Goal: Task Accomplishment & Management: Manage account settings

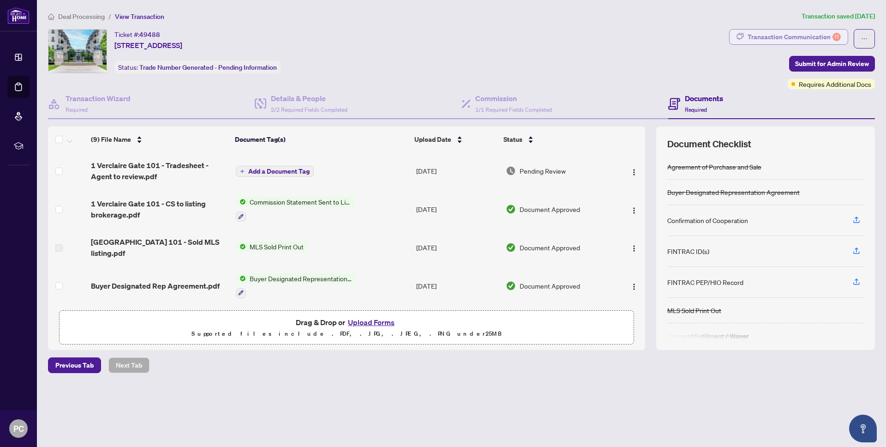
click at [777, 36] on div "Transaction Communication 11" at bounding box center [794, 37] width 93 height 15
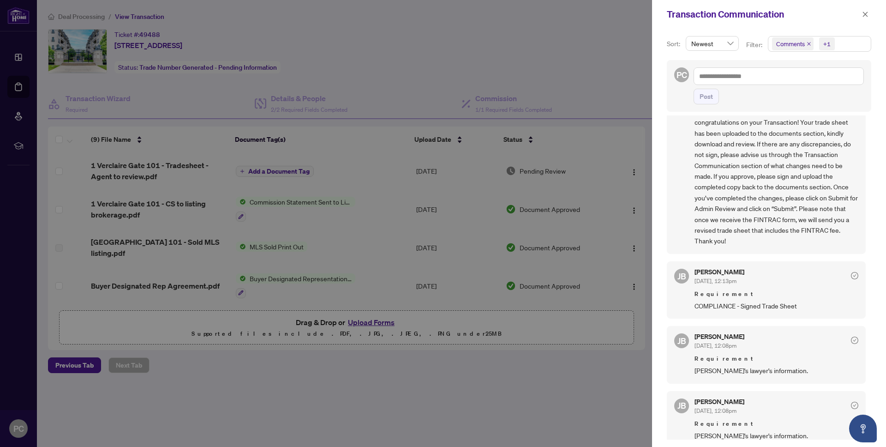
scroll to position [184, 0]
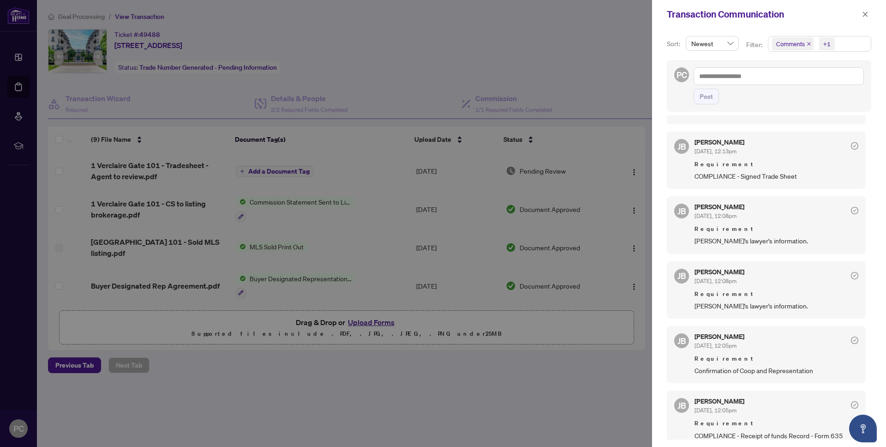
click at [851, 145] on icon "check-circle" at bounding box center [854, 145] width 7 height 7
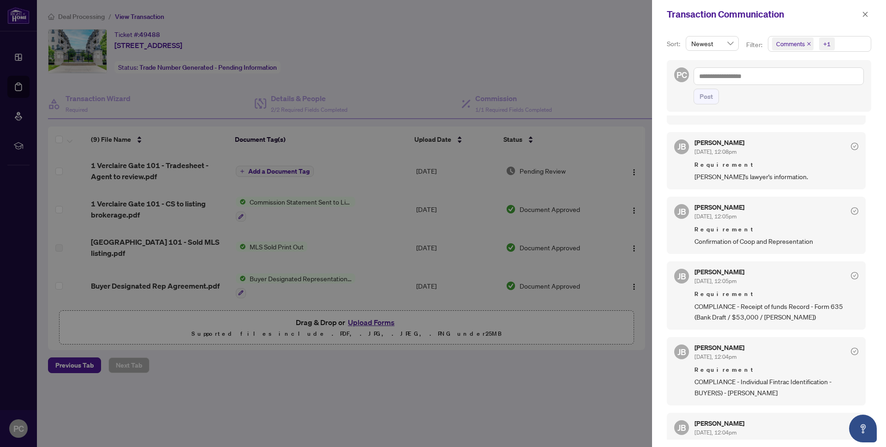
scroll to position [313, 0]
click at [505, 237] on div at bounding box center [443, 223] width 886 height 447
click at [864, 15] on icon "close" at bounding box center [865, 14] width 6 height 6
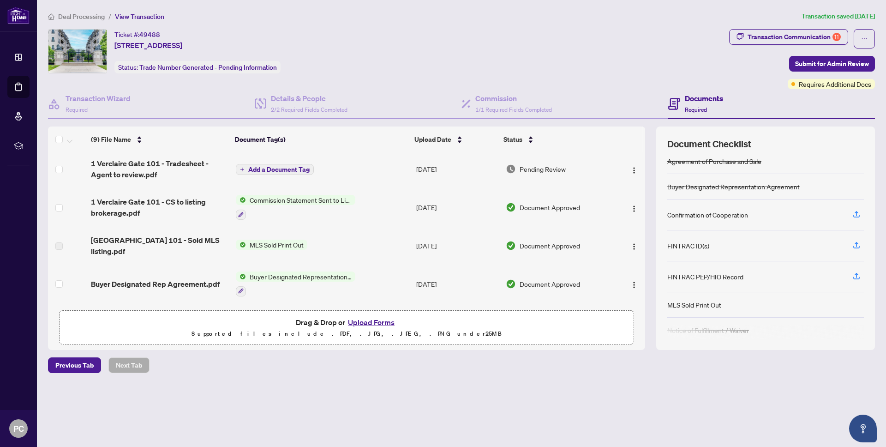
scroll to position [0, 0]
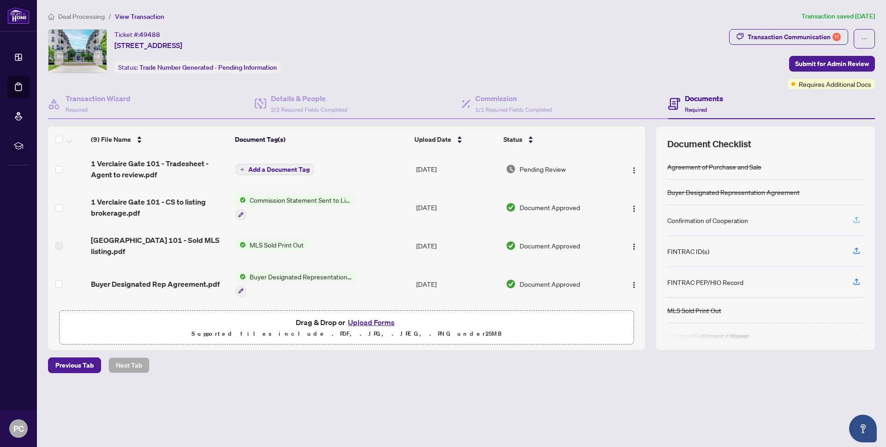
click at [855, 218] on icon "button" at bounding box center [856, 220] width 8 height 8
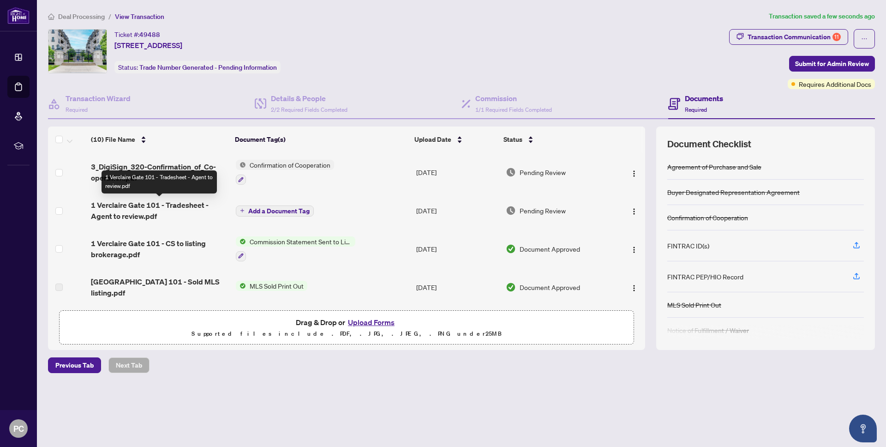
click at [148, 203] on span "1 Verclaire Gate 101 - Tradesheet - Agent to review.pdf" at bounding box center [159, 210] width 137 height 22
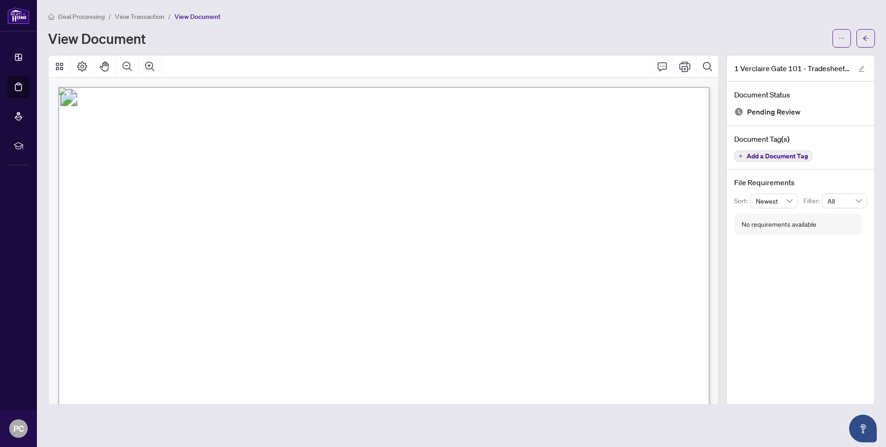
scroll to position [535, 0]
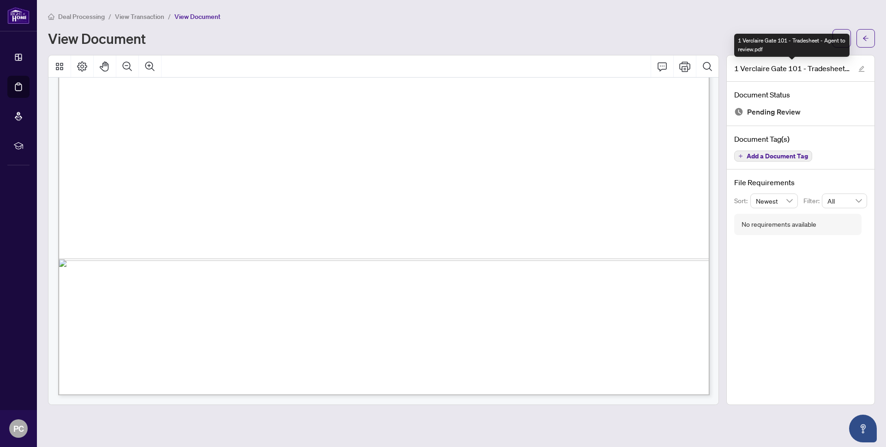
click at [845, 35] on div "1 Verclaire Gate 101 - Tradesheet - Agent to review.pdf" at bounding box center [791, 45] width 115 height 23
click at [845, 34] on button "button" at bounding box center [842, 38] width 18 height 18
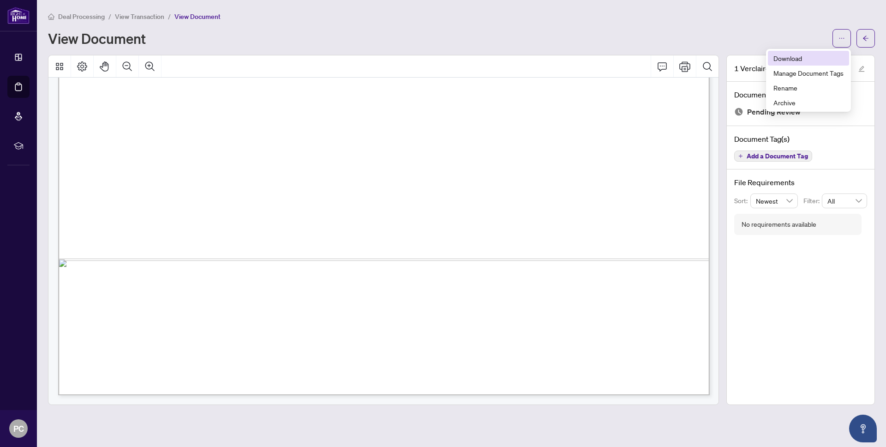
click at [810, 58] on span "Download" at bounding box center [809, 58] width 70 height 10
click at [863, 36] on icon "arrow-left" at bounding box center [866, 38] width 6 height 6
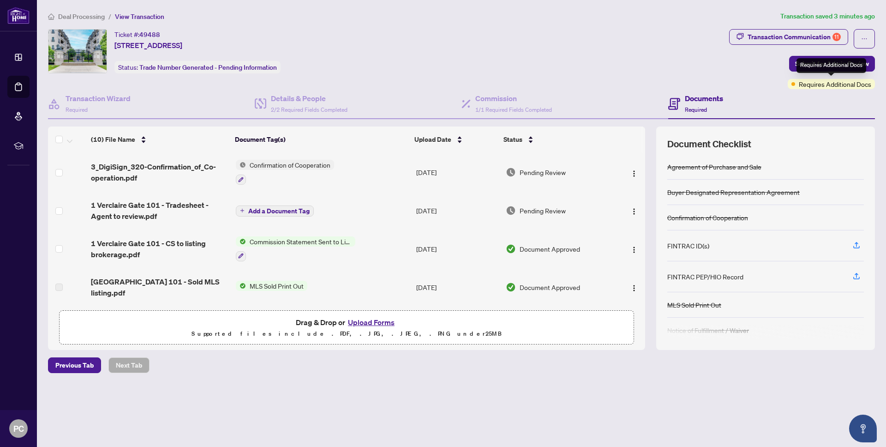
click at [819, 85] on span "Requires Additional Docs" at bounding box center [835, 84] width 72 height 10
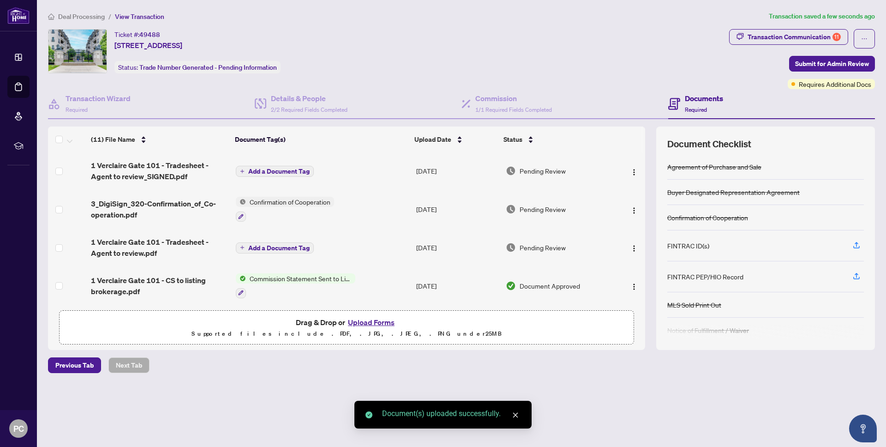
click at [249, 172] on span "Add a Document Tag" at bounding box center [278, 171] width 61 height 6
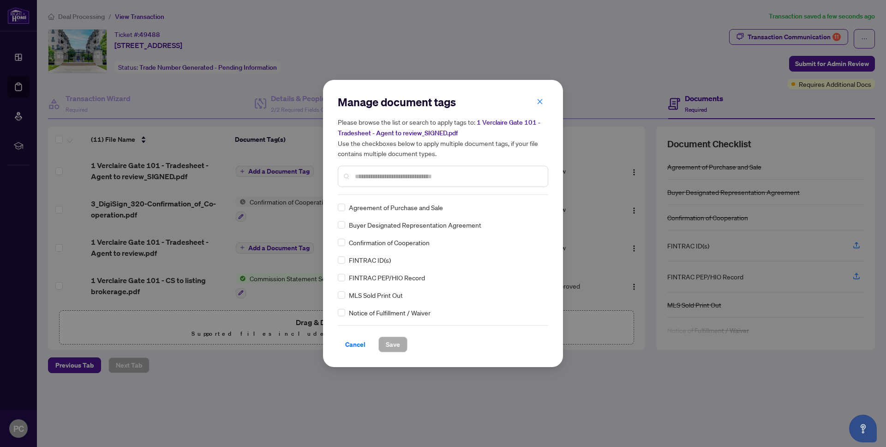
click at [392, 181] on div at bounding box center [443, 176] width 210 height 21
click at [392, 177] on input "text" at bounding box center [448, 176] width 186 height 10
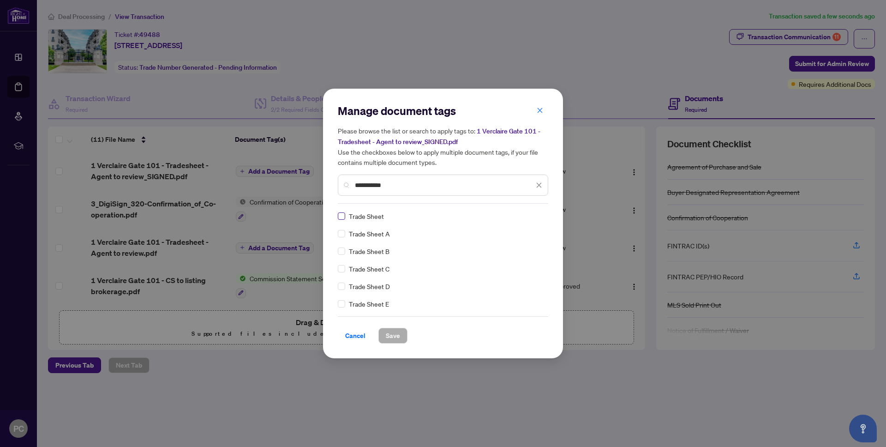
type input "**********"
click at [396, 336] on span "Save" at bounding box center [393, 335] width 14 height 15
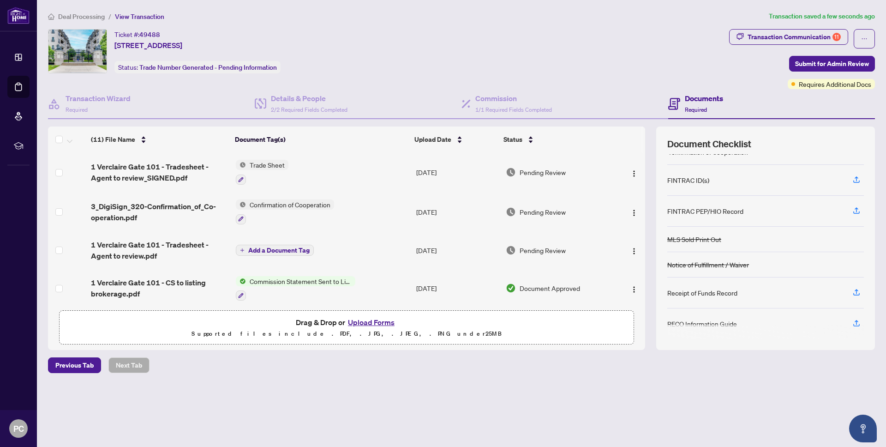
scroll to position [69, 0]
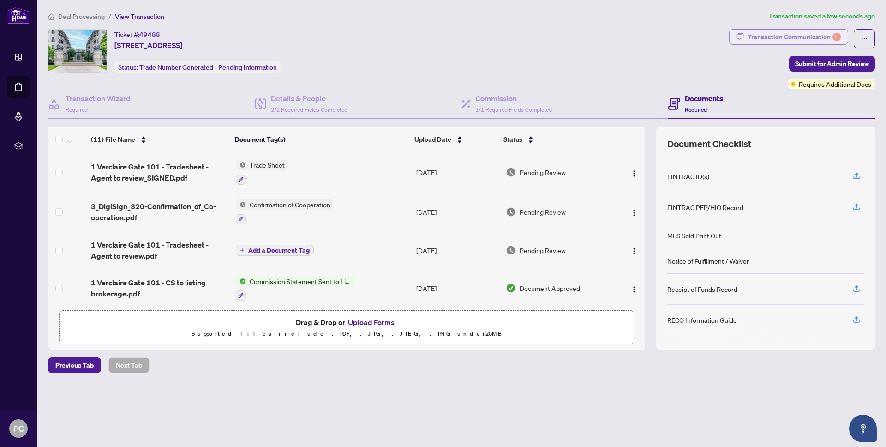
click at [831, 37] on div "Transaction Communication 11" at bounding box center [794, 37] width 93 height 15
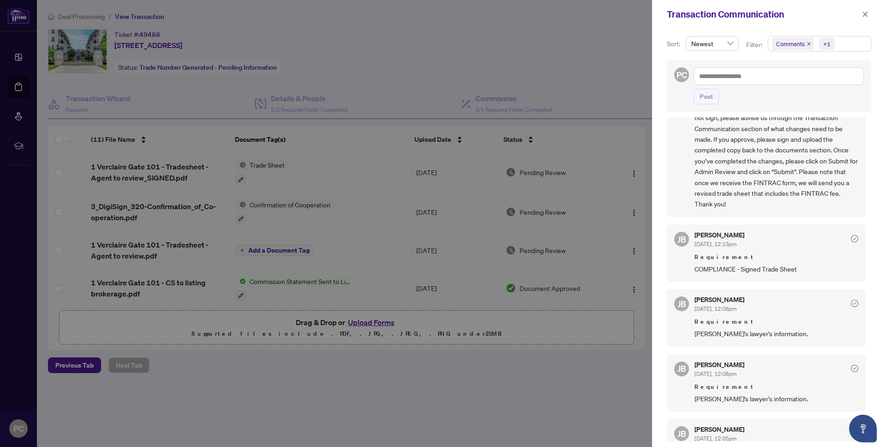
scroll to position [305, 0]
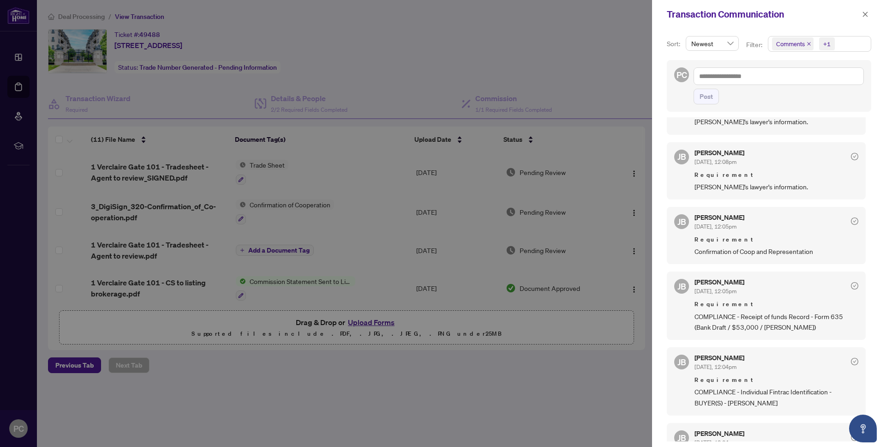
click at [844, 156] on div "[PERSON_NAME] [DATE], 12:08pm" at bounding box center [777, 158] width 164 height 17
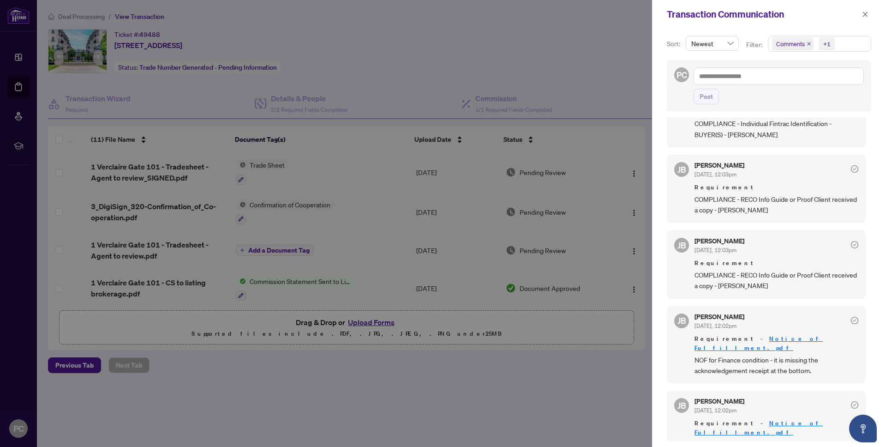
scroll to position [657, 0]
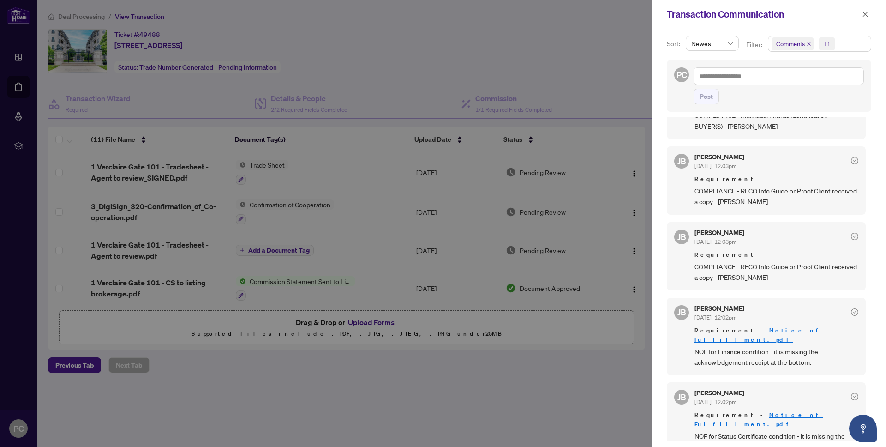
click at [573, 354] on div at bounding box center [443, 223] width 886 height 447
click at [865, 12] on icon "close" at bounding box center [865, 14] width 6 height 6
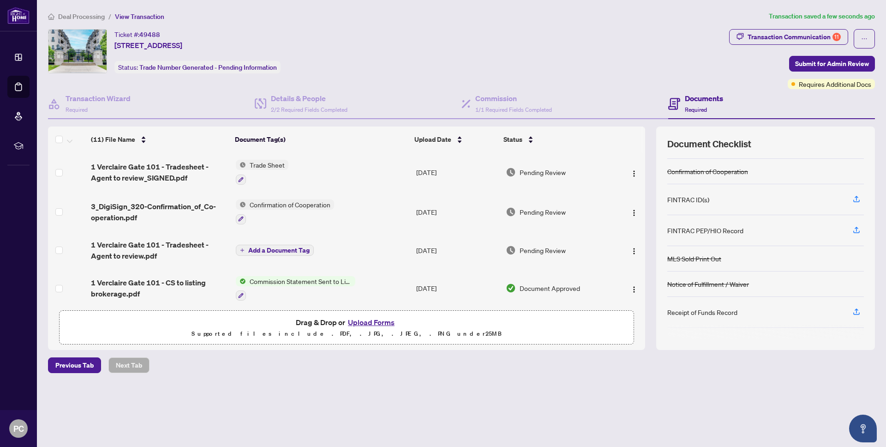
scroll to position [69, 0]
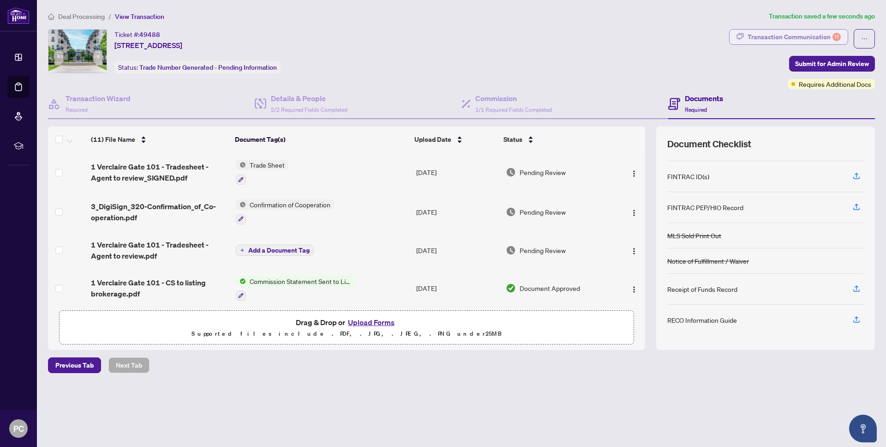
click at [834, 37] on div "11" at bounding box center [837, 37] width 8 height 8
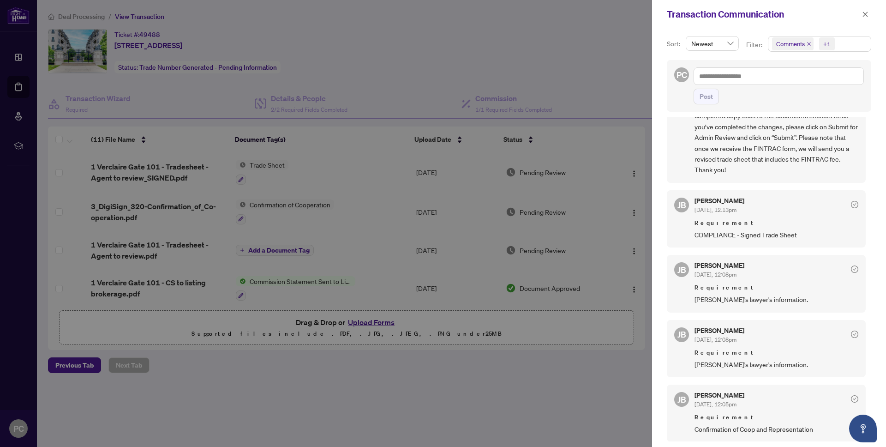
scroll to position [156, 0]
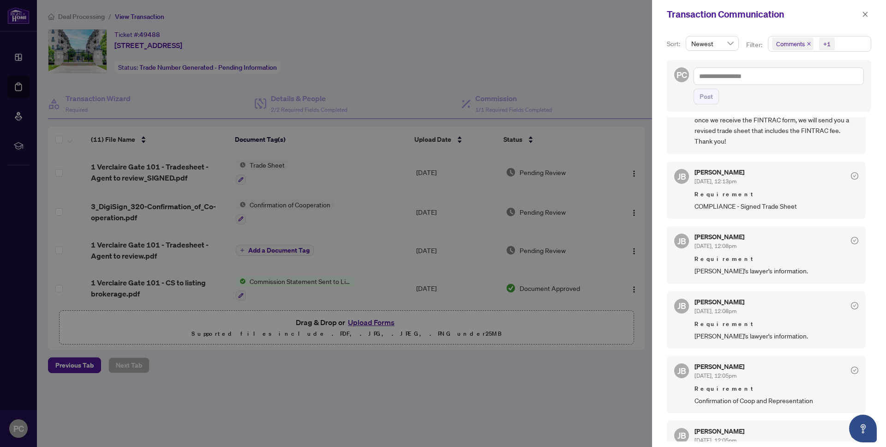
click at [851, 176] on icon "check-circle" at bounding box center [854, 175] width 7 height 7
click at [822, 186] on div "[PERSON_NAME] [DATE], 12:13pm Requirement COMPLIANCE - Signed Trade Sheet" at bounding box center [777, 190] width 164 height 42
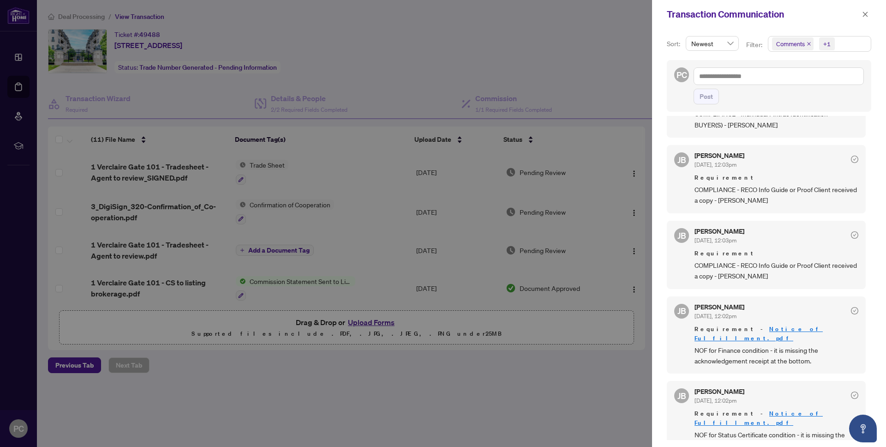
scroll to position [2, 0]
click at [748, 409] on link "Notice of Fulfillment.pdf" at bounding box center [759, 417] width 128 height 17
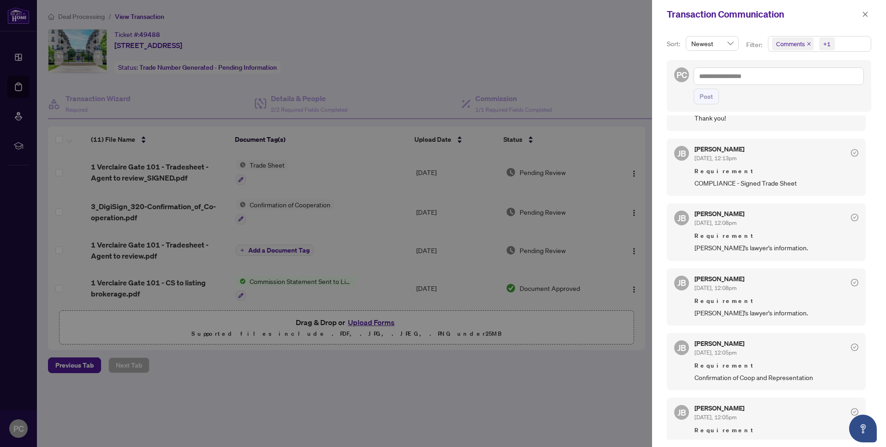
scroll to position [179, 0]
click at [867, 13] on icon "close" at bounding box center [865, 14] width 6 height 6
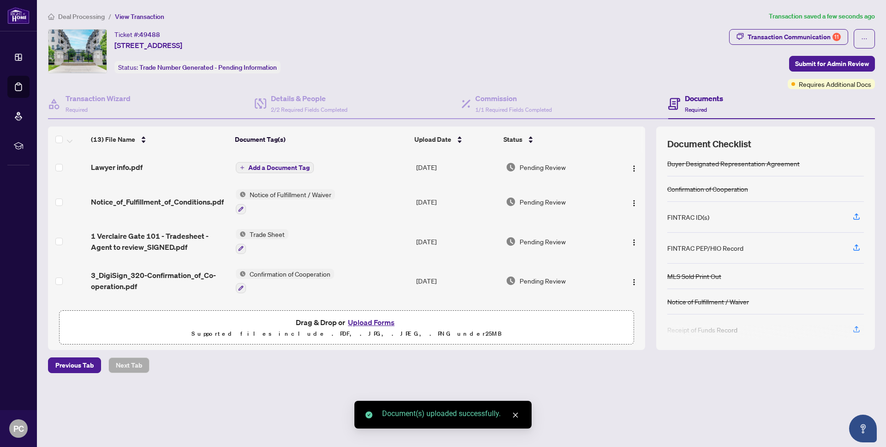
scroll to position [69, 0]
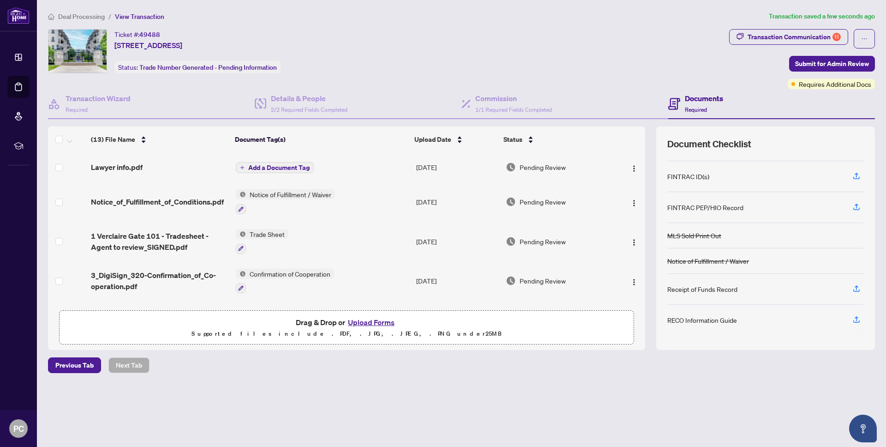
click at [262, 164] on span "Add a Document Tag" at bounding box center [278, 167] width 61 height 6
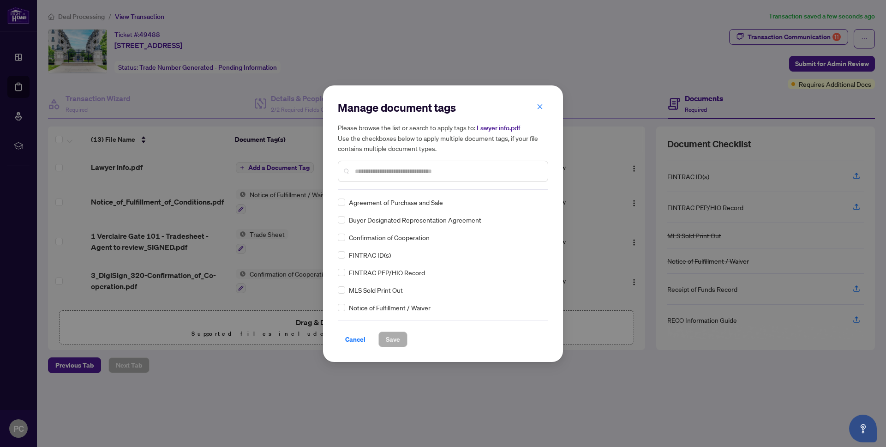
click at [387, 192] on div "Manage document tags Please browse the list or search to apply tags to: Lawyer …" at bounding box center [443, 223] width 210 height 247
click at [378, 173] on input "text" at bounding box center [448, 171] width 186 height 10
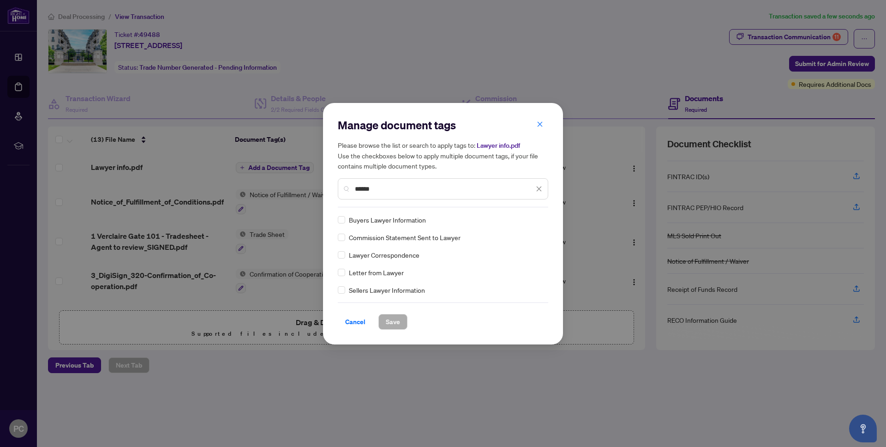
type input "******"
click at [345, 227] on div "Buyers Lawyer Information Commission Statement Sent to Lawyer Lawyer Correspond…" at bounding box center [443, 255] width 210 height 80
click at [344, 224] on label at bounding box center [341, 220] width 7 height 10
click at [380, 319] on button "Save" at bounding box center [392, 322] width 29 height 16
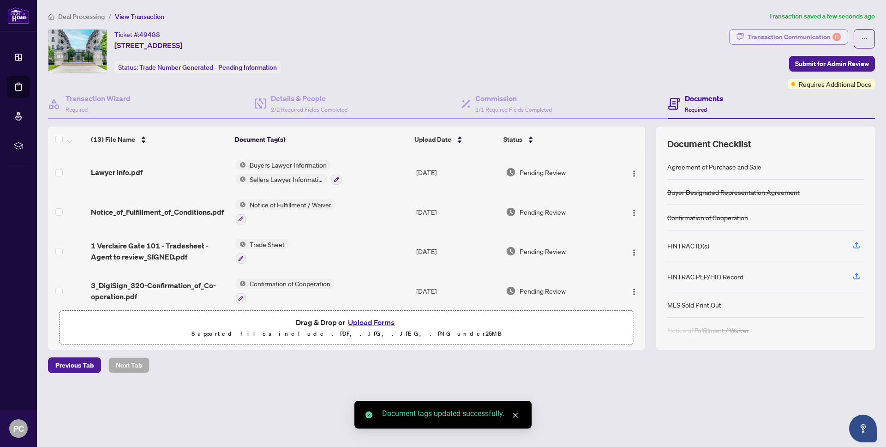
click at [762, 35] on div "Transaction Communication 11" at bounding box center [794, 37] width 93 height 15
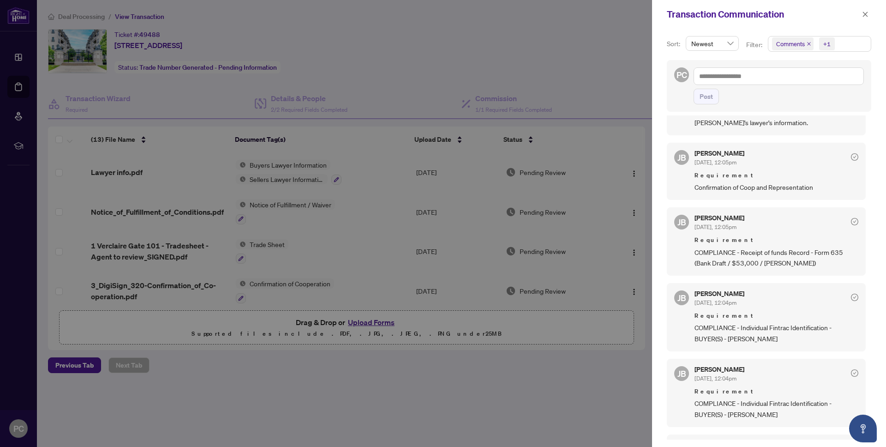
scroll to position [420, 0]
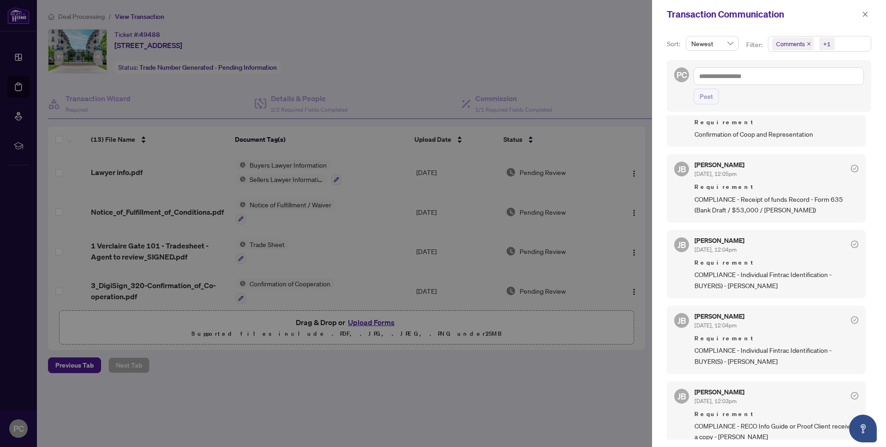
click at [864, 22] on div "Transaction Communication" at bounding box center [769, 14] width 234 height 29
click at [864, 16] on icon "close" at bounding box center [865, 14] width 6 height 6
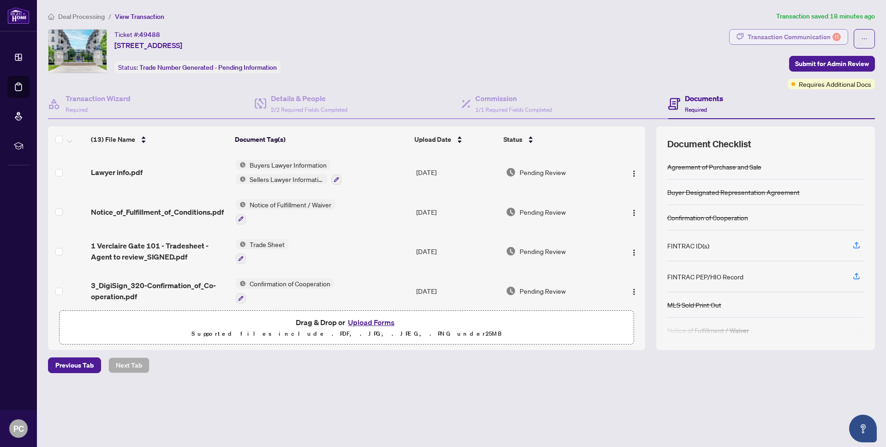
click at [804, 39] on div "Transaction Communication 11" at bounding box center [794, 37] width 93 height 15
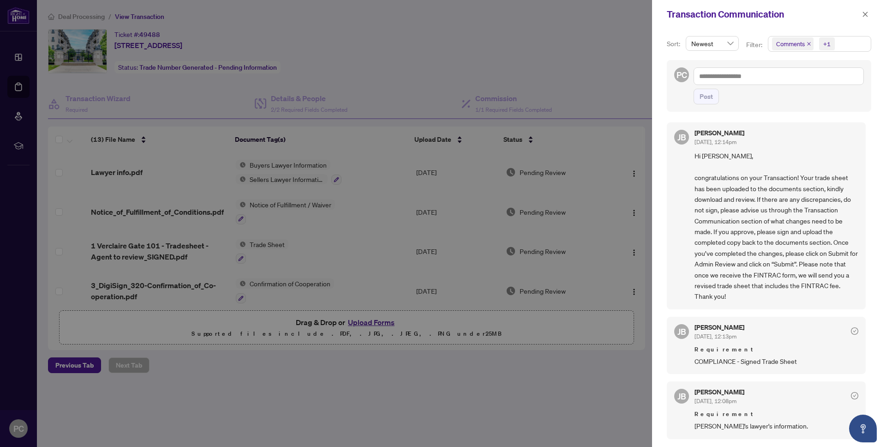
scroll to position [0, 0]
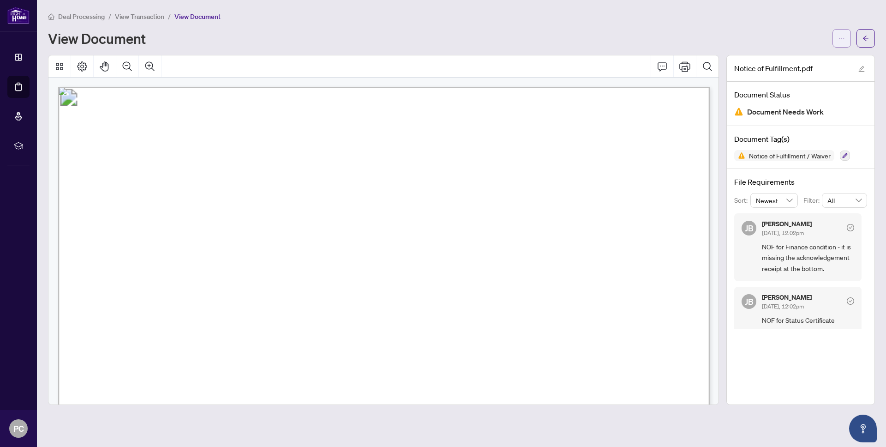
click at [835, 37] on button "button" at bounding box center [842, 38] width 18 height 18
drag, startPoint x: 813, startPoint y: 35, endPoint x: 752, endPoint y: 52, distance: 63.1
click at [812, 35] on div "View Document" at bounding box center [437, 38] width 779 height 15
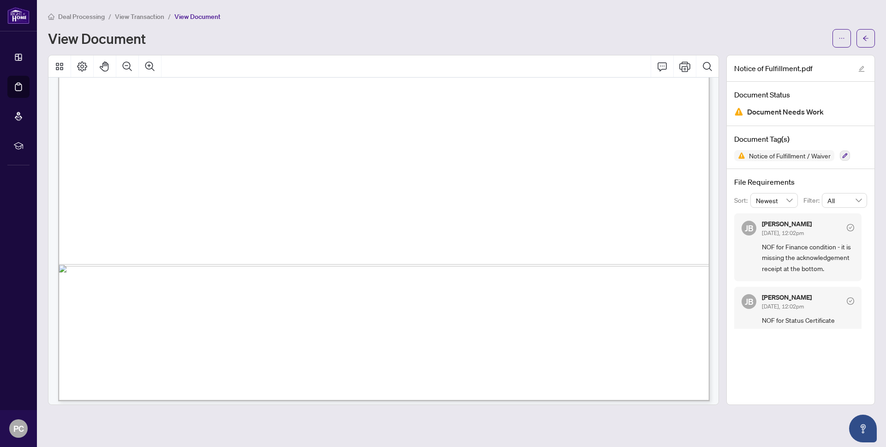
scroll to position [1400, 0]
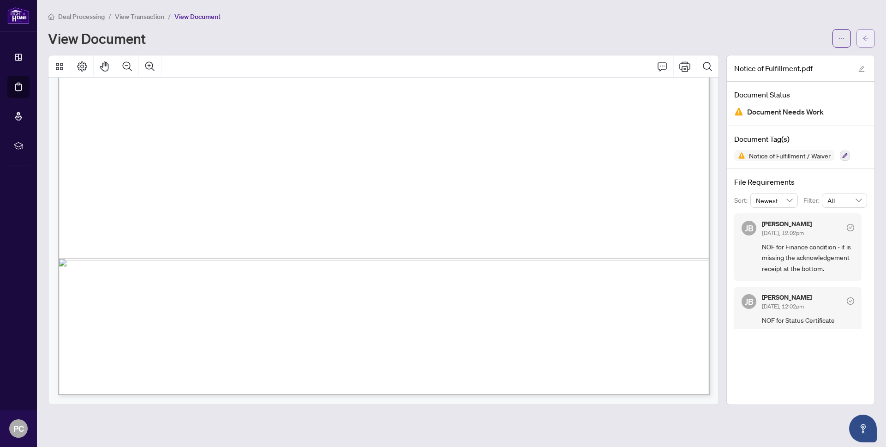
click at [861, 39] on button "button" at bounding box center [866, 38] width 18 height 18
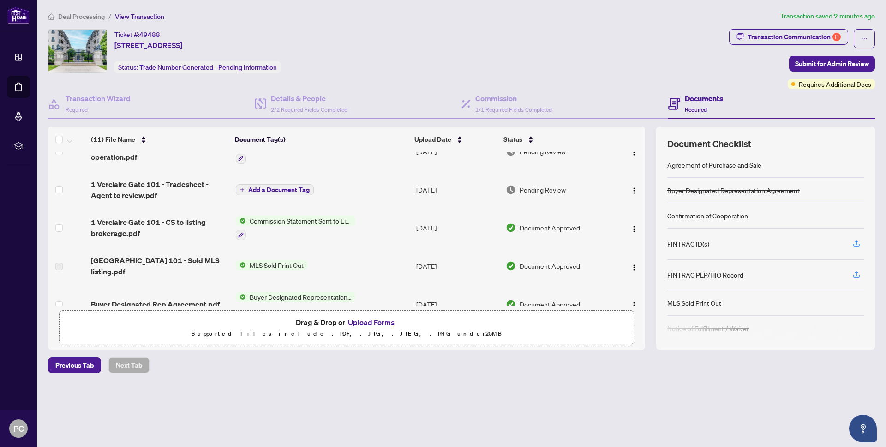
scroll to position [192, 0]
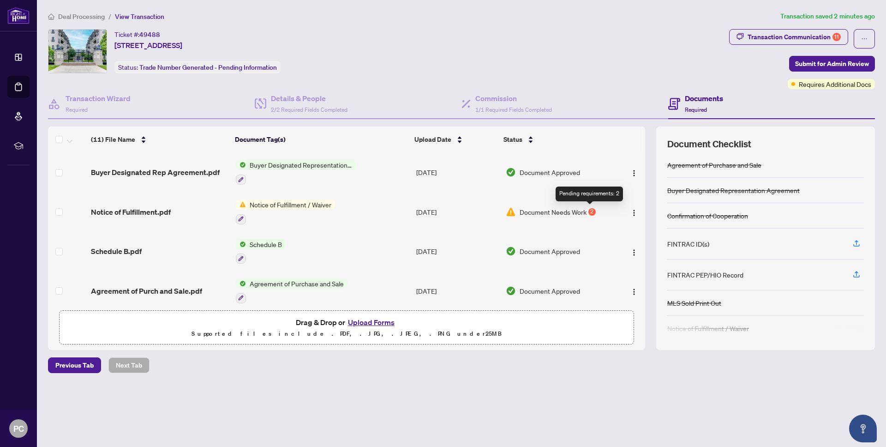
click at [589, 210] on div "2" at bounding box center [591, 211] width 7 height 7
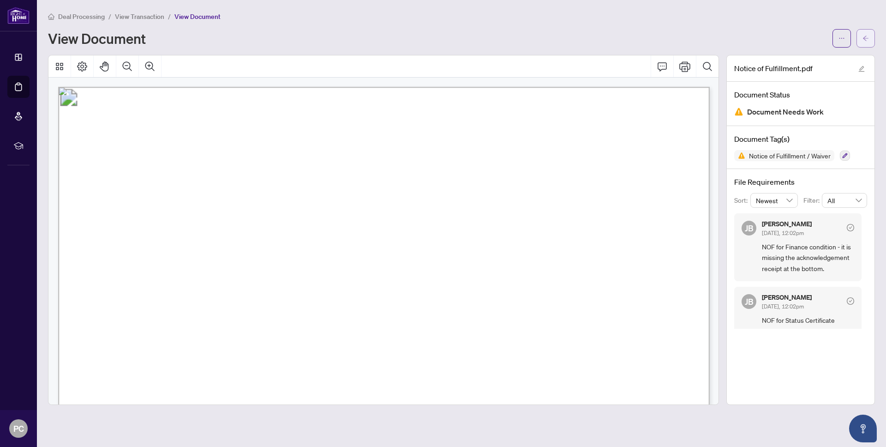
click at [867, 36] on icon "arrow-left" at bounding box center [866, 38] width 6 height 6
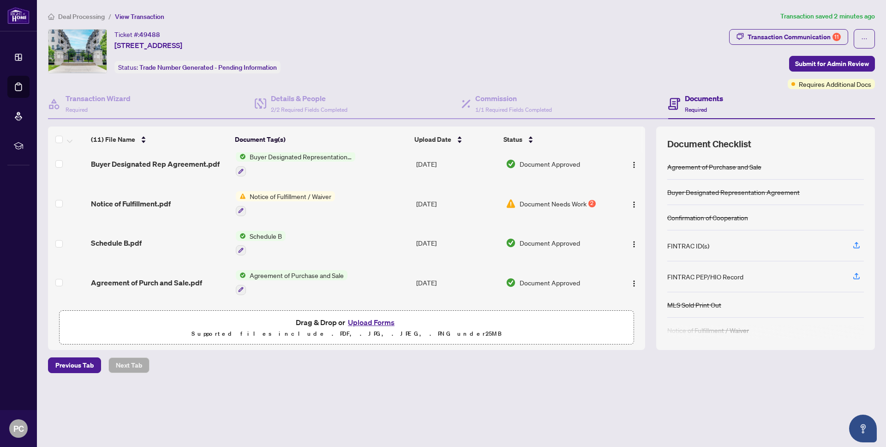
scroll to position [197, 0]
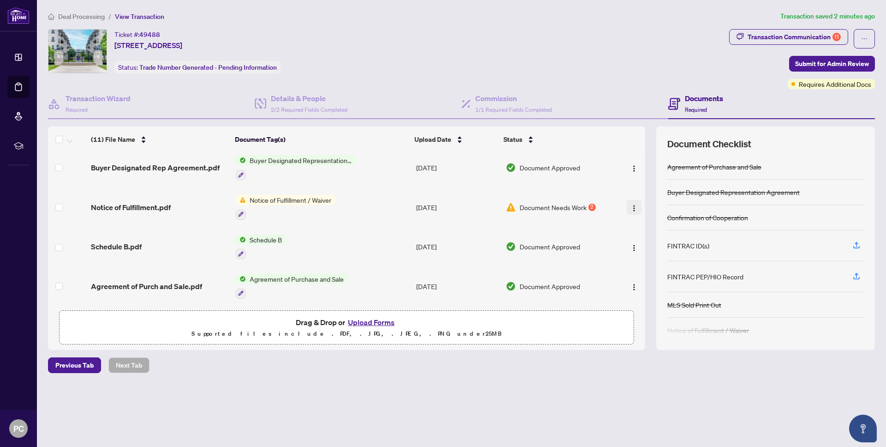
click at [630, 206] on img "button" at bounding box center [633, 207] width 7 height 7
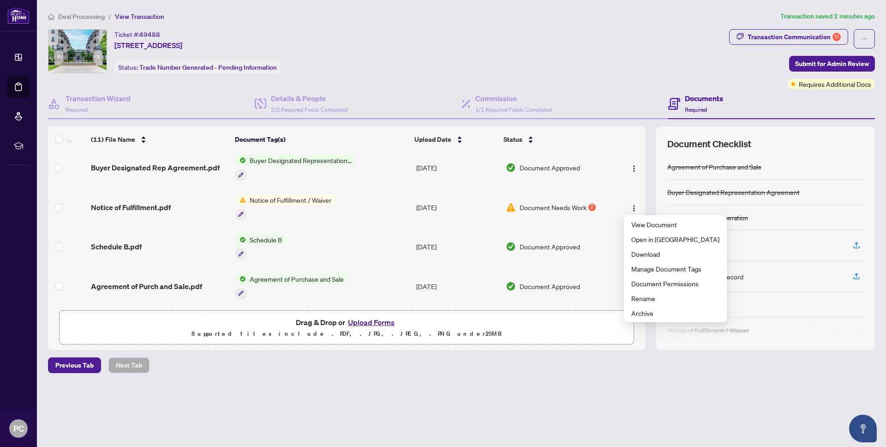
click at [488, 356] on div "Deal Processing / View Transaction Transaction saved 2 minutes ago Ticket #: 49…" at bounding box center [461, 208] width 834 height 394
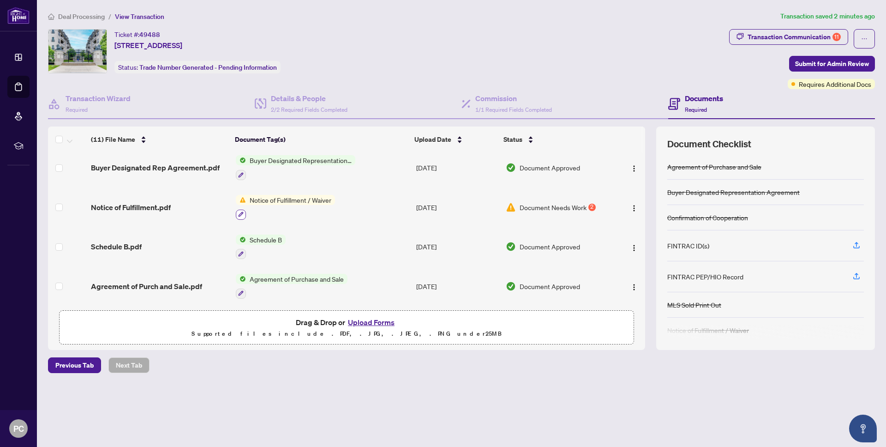
click at [241, 212] on icon "button" at bounding box center [240, 214] width 5 height 5
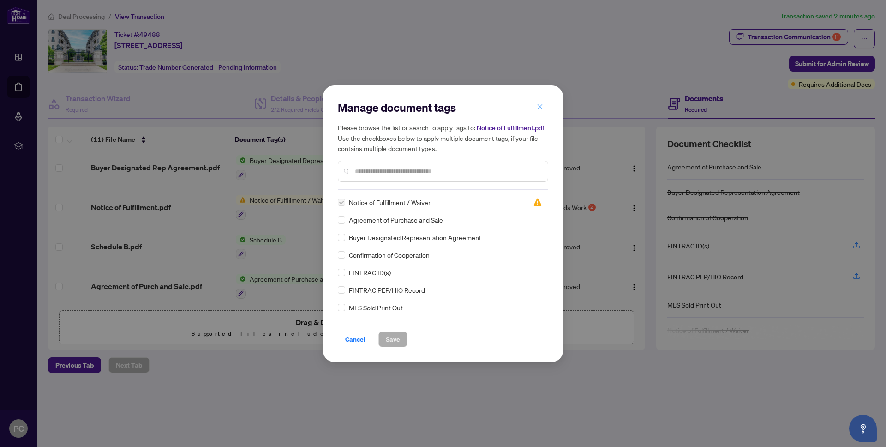
click at [541, 112] on span "button" at bounding box center [540, 107] width 6 height 15
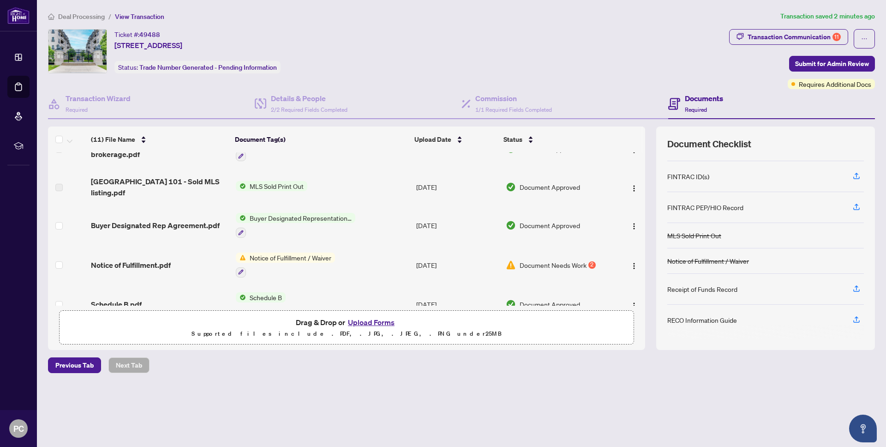
scroll to position [151, 0]
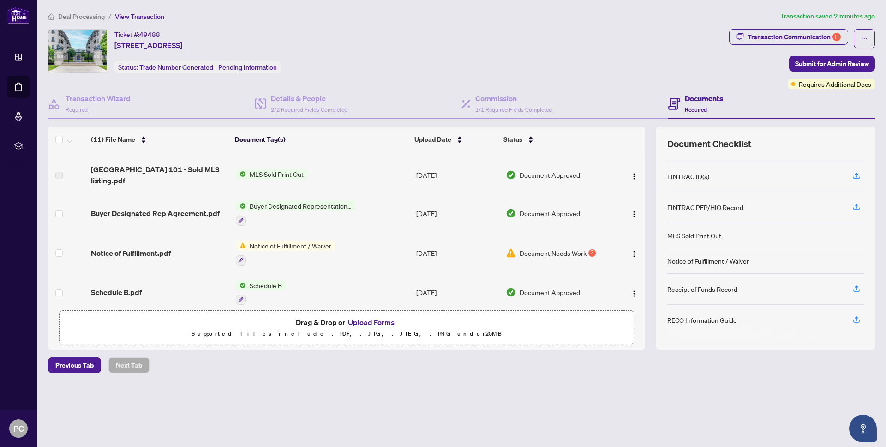
click at [317, 248] on span "Notice of Fulfillment / Waiver" at bounding box center [290, 245] width 89 height 10
click at [274, 288] on span "Notice of Fulfillment / Waiver" at bounding box center [288, 290] width 89 height 10
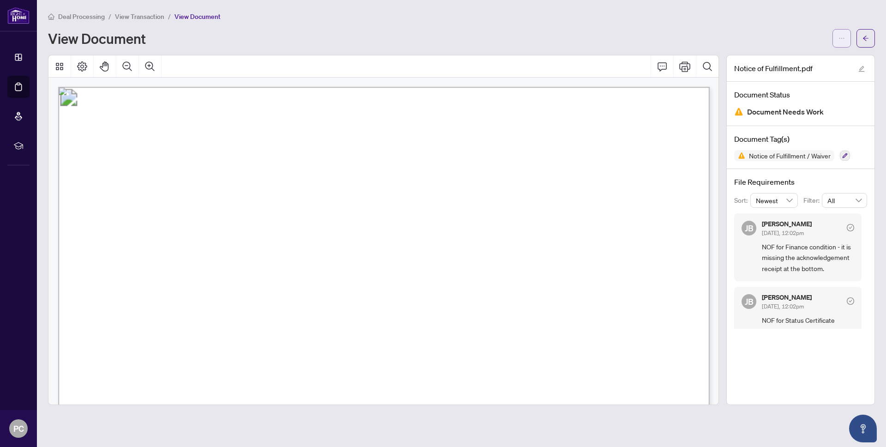
click at [835, 40] on button "button" at bounding box center [842, 38] width 18 height 18
click at [794, 41] on div "View Document" at bounding box center [437, 38] width 779 height 15
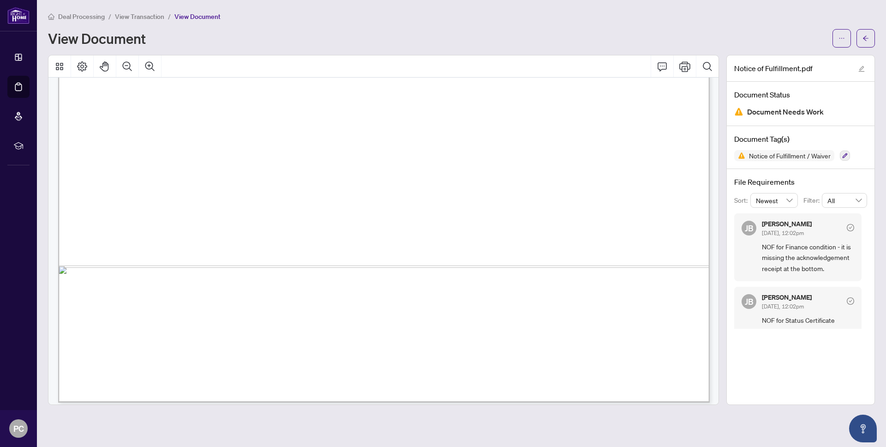
scroll to position [1400, 0]
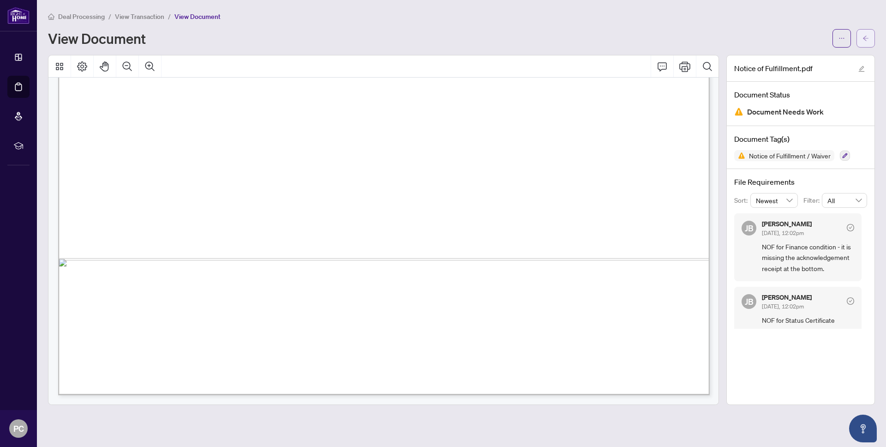
click at [865, 35] on icon "arrow-left" at bounding box center [866, 38] width 6 height 6
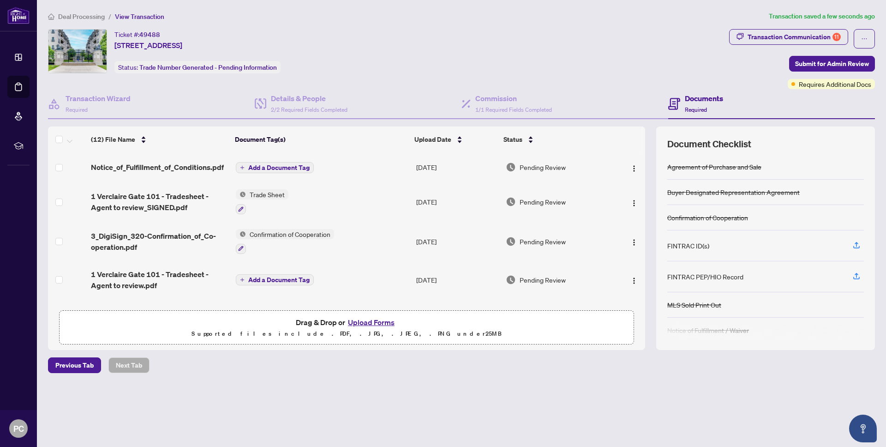
drag, startPoint x: 258, startPoint y: 165, endPoint x: 313, endPoint y: 192, distance: 61.3
click at [313, 192] on tbody "Notice_of_Fulfillment_of_Conditions.pdf Add a Document Tag Aug/25/2025 Pending …" at bounding box center [346, 381] width 597 height 459
click at [631, 281] on img "button" at bounding box center [633, 280] width 7 height 7
click at [264, 168] on span "Add a Document Tag" at bounding box center [278, 167] width 61 height 6
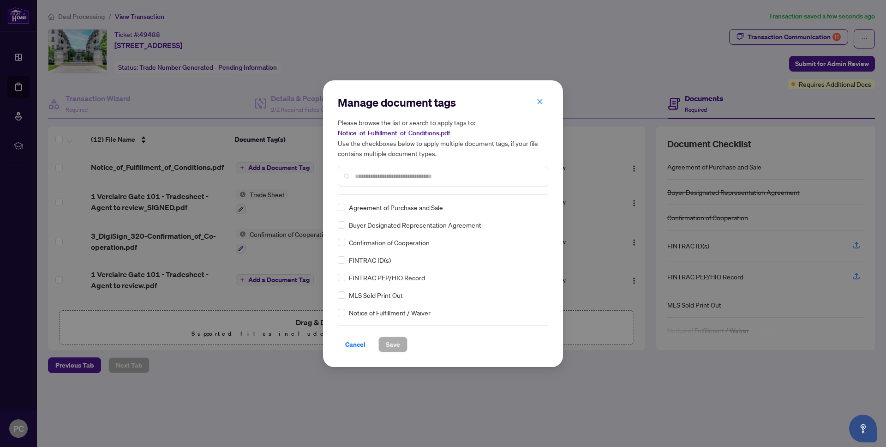
click at [381, 195] on div "Manage document tags Please browse the list or search to apply tags to: Notice_…" at bounding box center [443, 223] width 210 height 257
click at [377, 184] on div at bounding box center [443, 176] width 210 height 21
click at [374, 179] on input "text" at bounding box center [448, 176] width 186 height 10
click at [396, 343] on span "Save" at bounding box center [393, 344] width 14 height 15
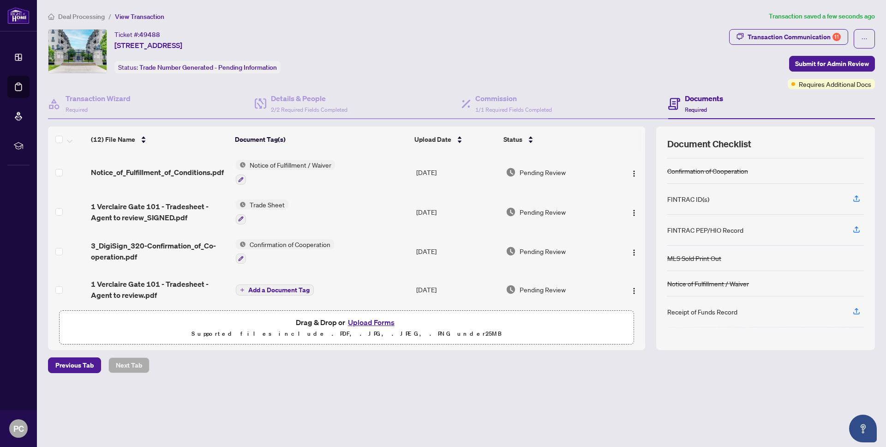
scroll to position [54, 0]
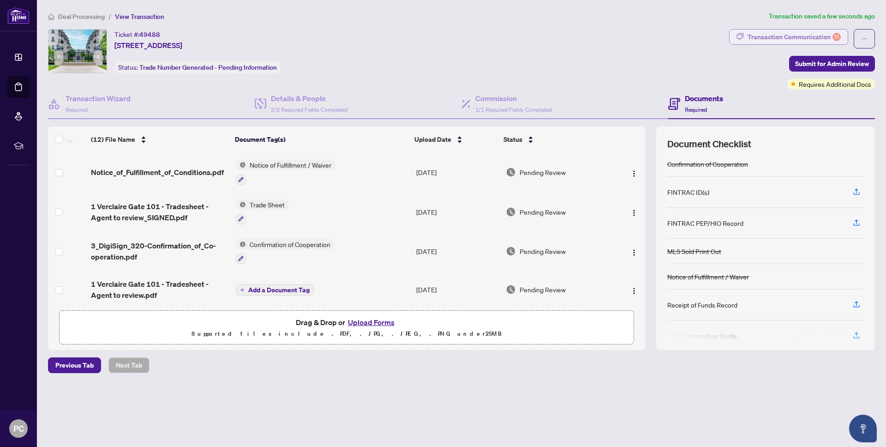
click at [818, 32] on div "Transaction Communication 11" at bounding box center [794, 37] width 93 height 15
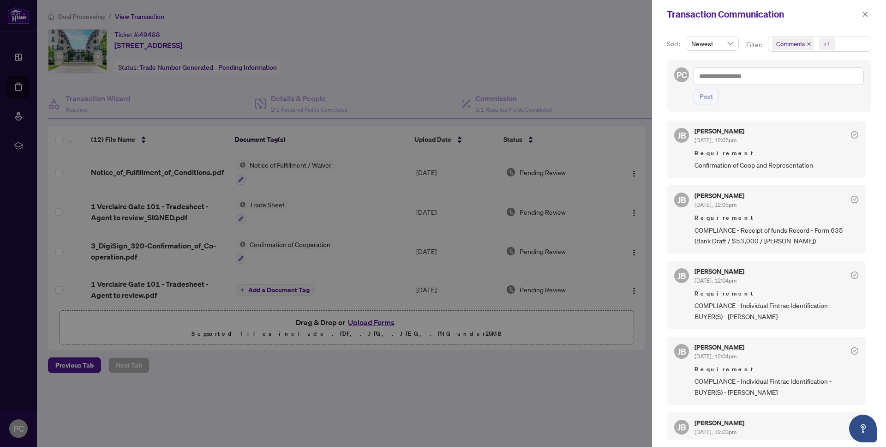
scroll to position [388, 0]
click at [867, 14] on icon "close" at bounding box center [865, 14] width 6 height 6
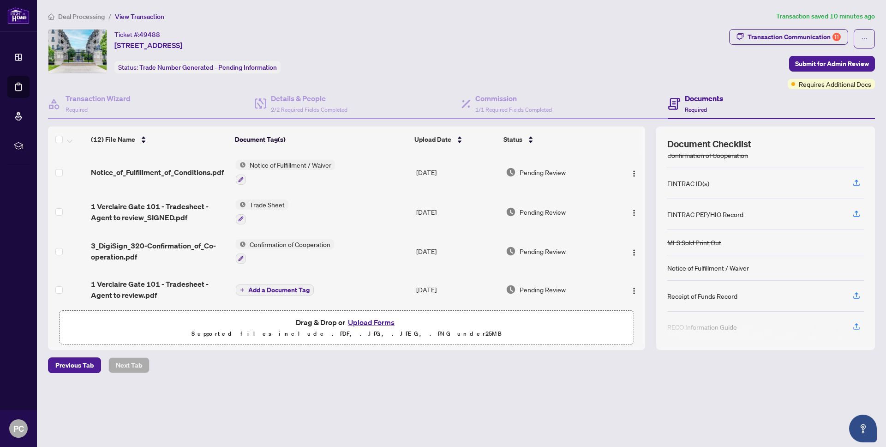
scroll to position [69, 0]
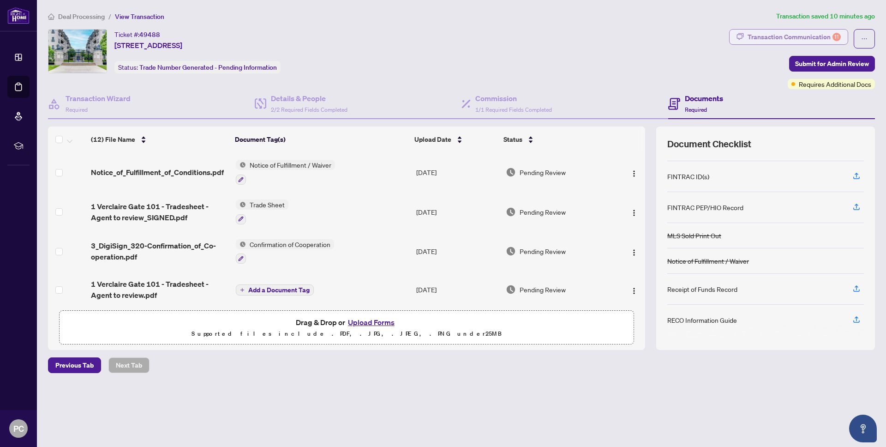
click at [797, 39] on div "Transaction Communication 11" at bounding box center [794, 37] width 93 height 15
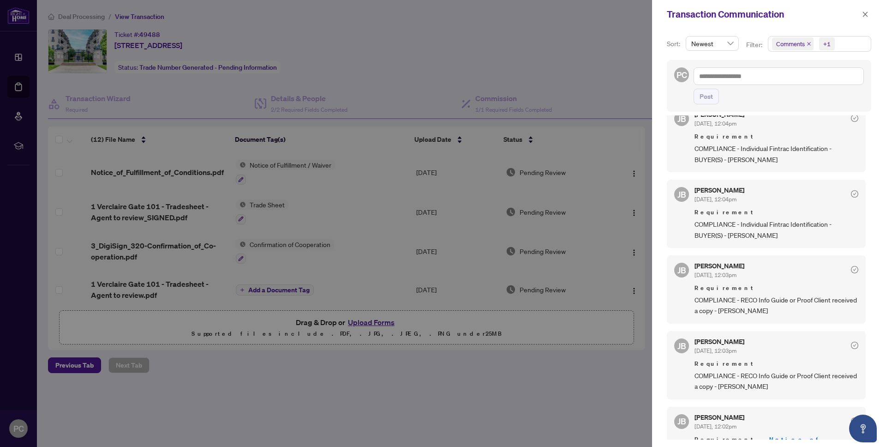
scroll to position [516, 0]
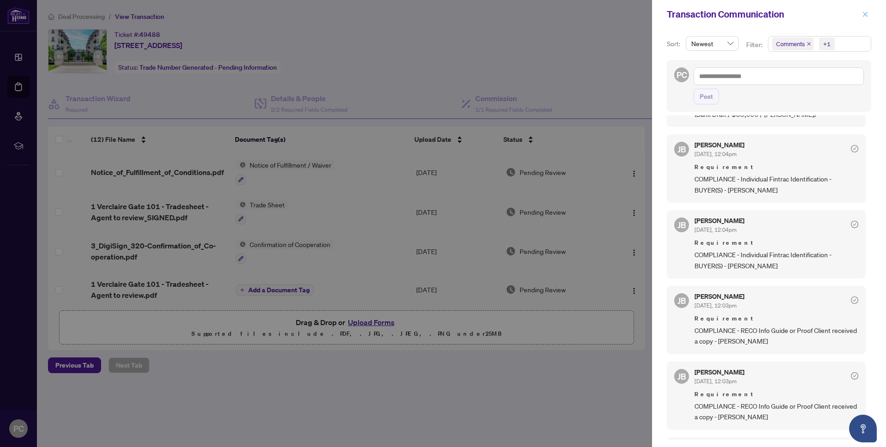
click at [864, 14] on icon "close" at bounding box center [865, 14] width 6 height 6
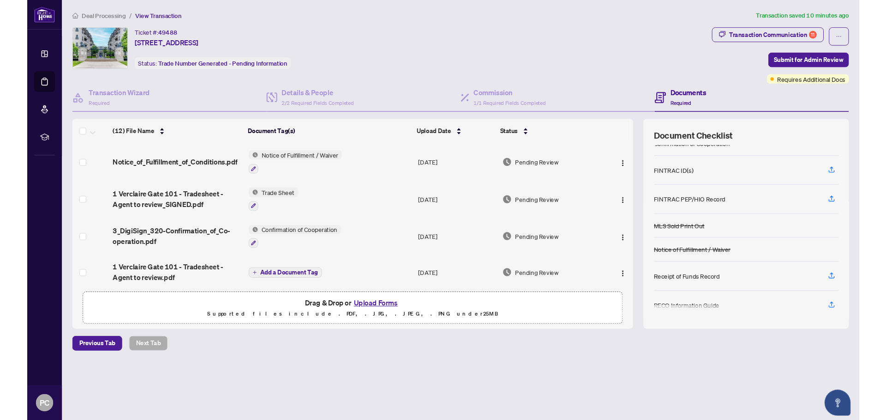
scroll to position [69, 0]
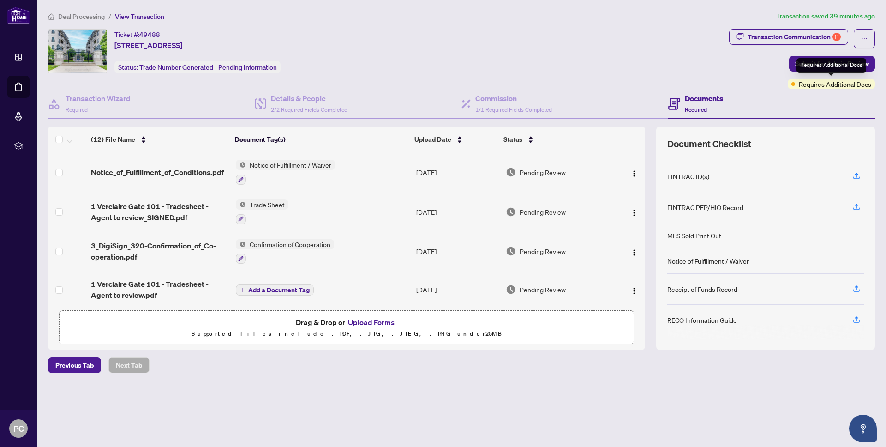
click at [822, 83] on span "Requires Additional Docs" at bounding box center [835, 84] width 72 height 10
click at [870, 35] on button "button" at bounding box center [864, 38] width 21 height 19
click at [727, 65] on div "Transaction Communication 11 Submit for Admin Review Requires Additional Docs" at bounding box center [802, 59] width 150 height 60
